Goal: Navigation & Orientation: Find specific page/section

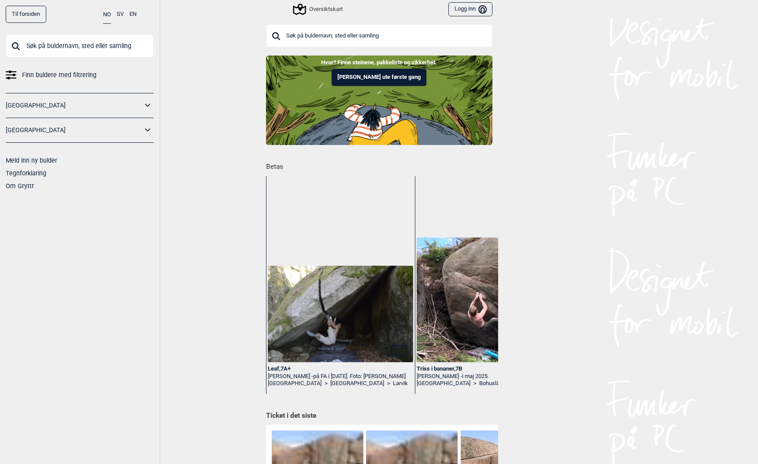
scroll to position [0, 223]
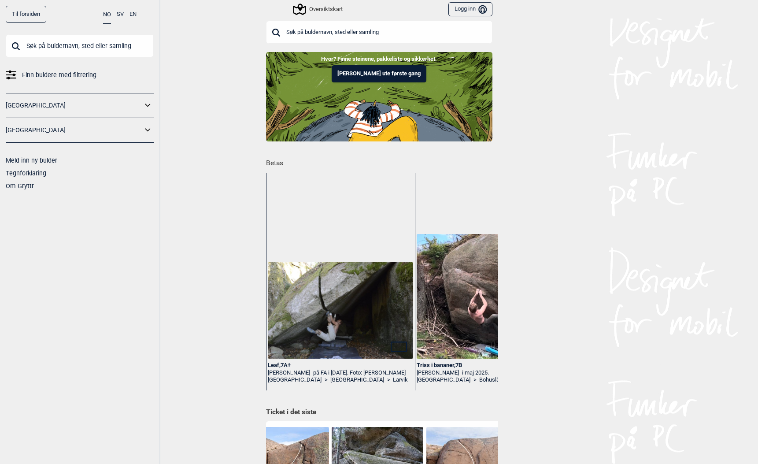
click at [274, 363] on div "Leaf , 7A+" at bounding box center [340, 365] width 145 height 7
